Goal: Find specific page/section: Find specific page/section

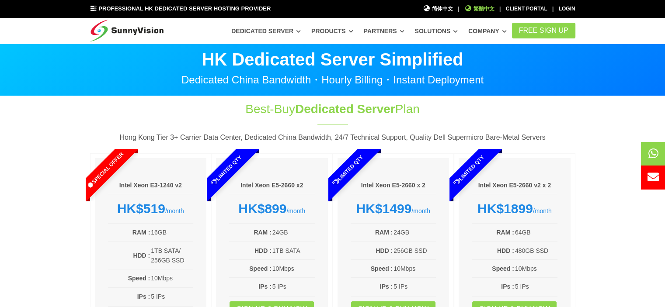
click at [479, 9] on span "繁體中文" at bounding box center [479, 9] width 30 height 8
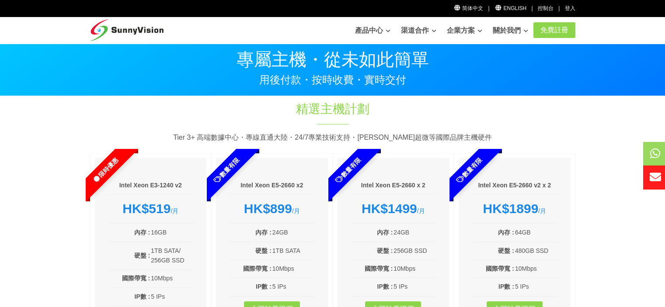
click at [510, 28] on link "關於我們" at bounding box center [509, 30] width 35 height 17
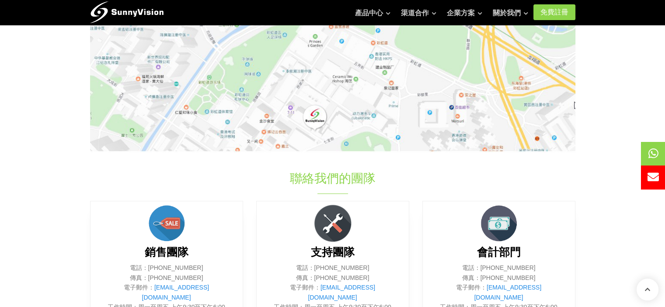
scroll to position [112, 0]
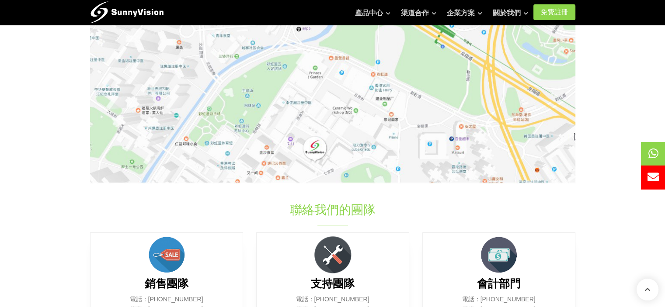
click at [330, 170] on img at bounding box center [332, 86] width 485 height 193
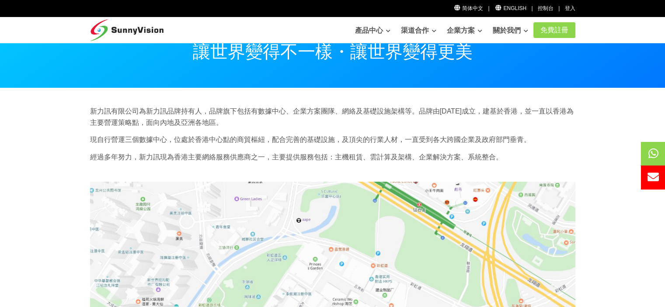
scroll to position [0, 0]
